Goal: Transaction & Acquisition: Subscribe to service/newsletter

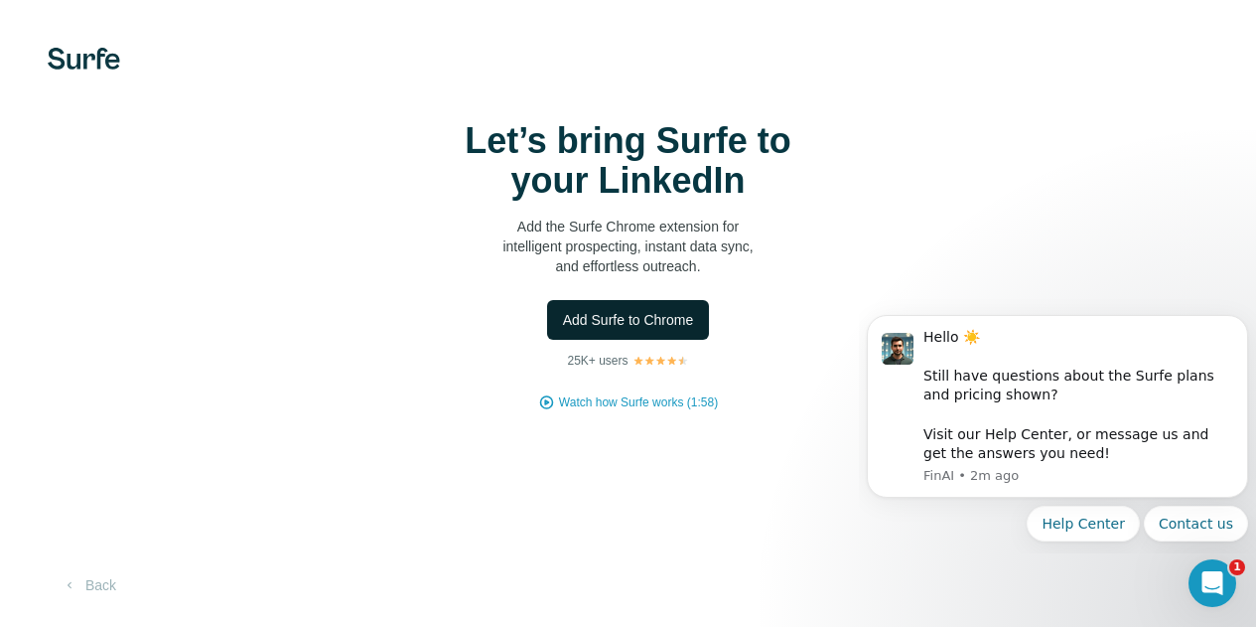
click at [563, 330] on span "Add Surfe to Chrome" at bounding box center [628, 320] width 131 height 20
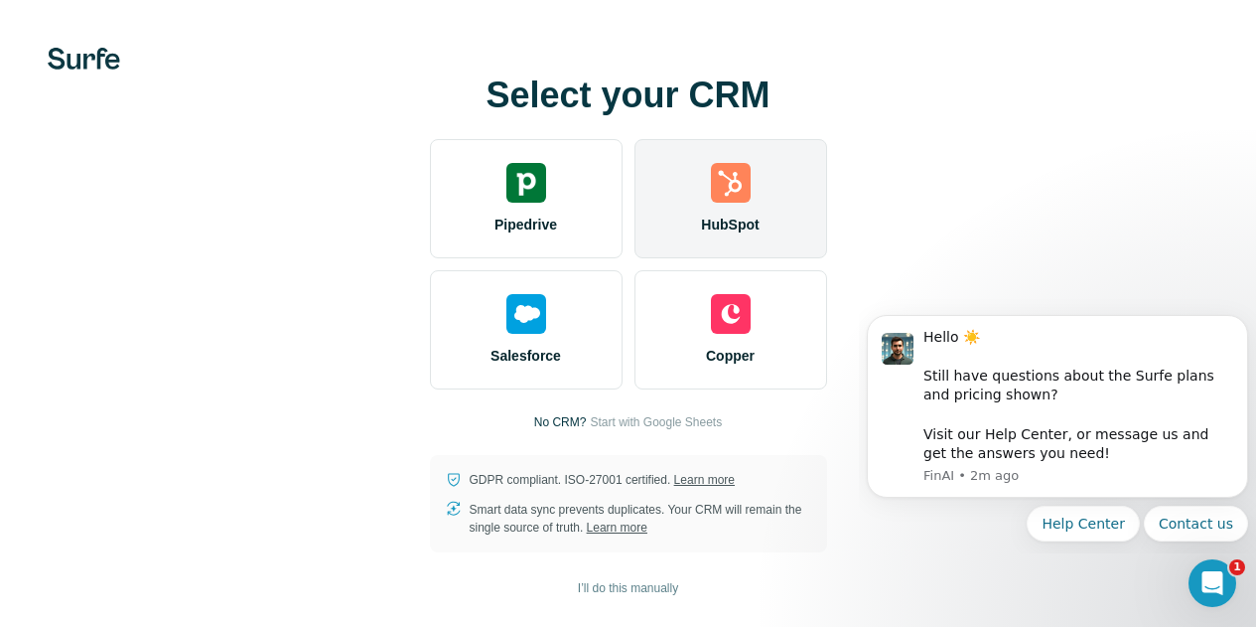
click at [711, 188] on img at bounding box center [731, 183] width 40 height 40
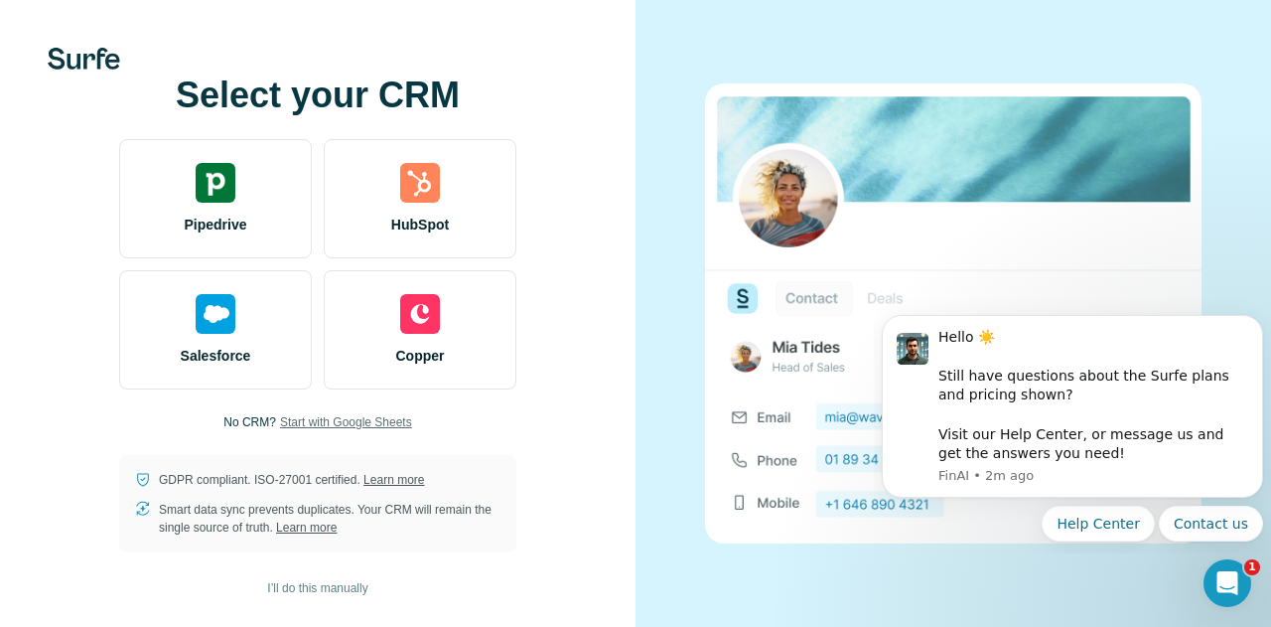
click at [400, 413] on span "Start with Google Sheets" at bounding box center [346, 422] width 132 height 18
